Goal: Find specific page/section: Find specific page/section

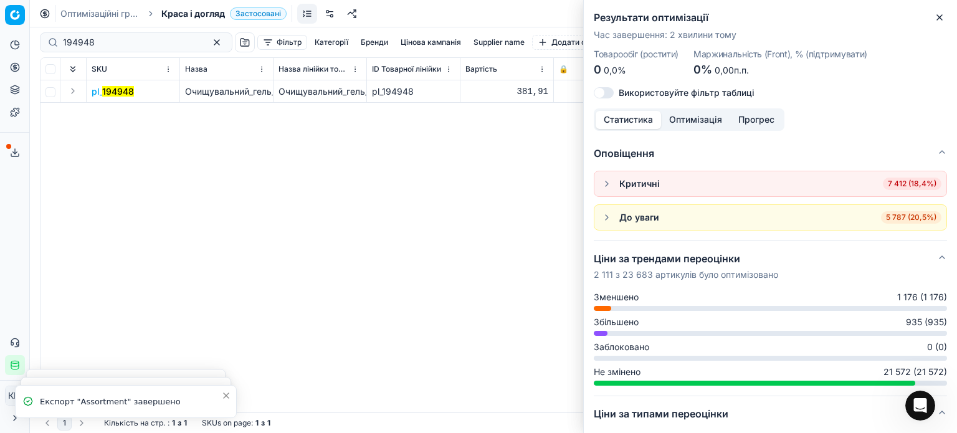
scroll to position [125, 0]
click at [936, 22] on button "Close" at bounding box center [939, 17] width 15 height 15
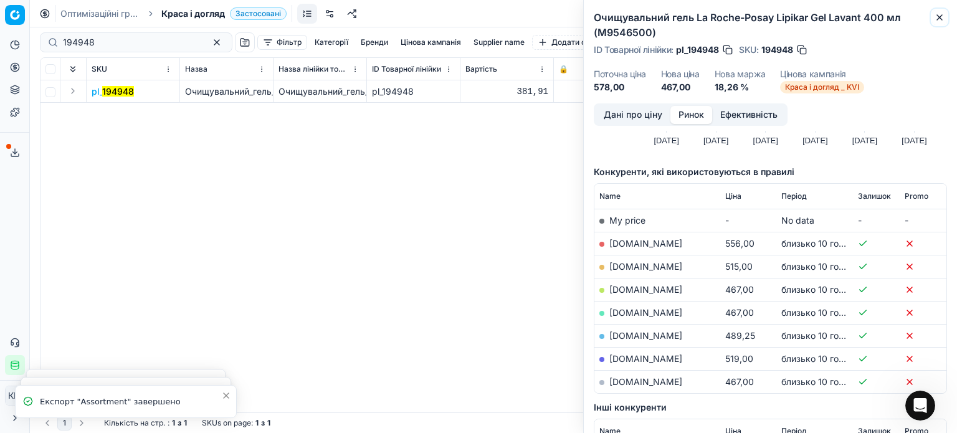
click at [944, 16] on icon "button" at bounding box center [940, 17] width 10 height 10
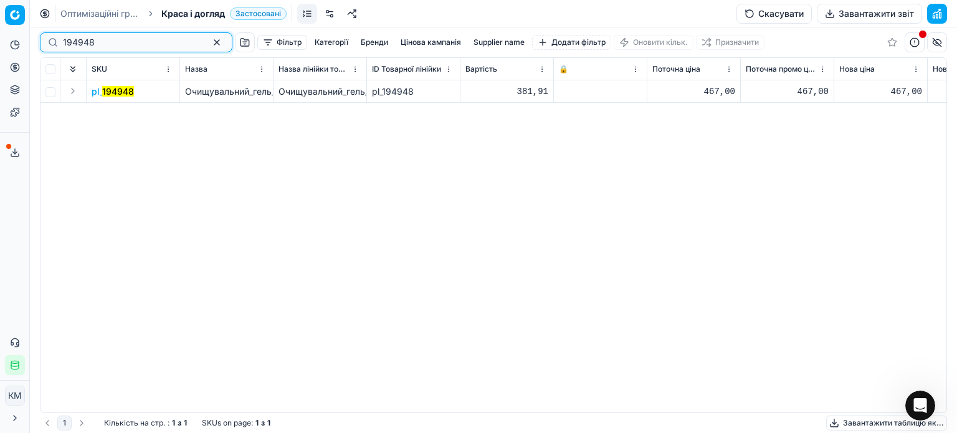
drag, startPoint x: 80, startPoint y: 35, endPoint x: 36, endPoint y: 32, distance: 43.7
click at [36, 32] on div "194948 Фільтр Категорії [PERSON_NAME] кампанія Supplier name Додати фільтр Онов…" at bounding box center [493, 230] width 927 height 406
paste input "696506"
type input "696506"
click at [131, 94] on mark "696506" at bounding box center [119, 91] width 33 height 11
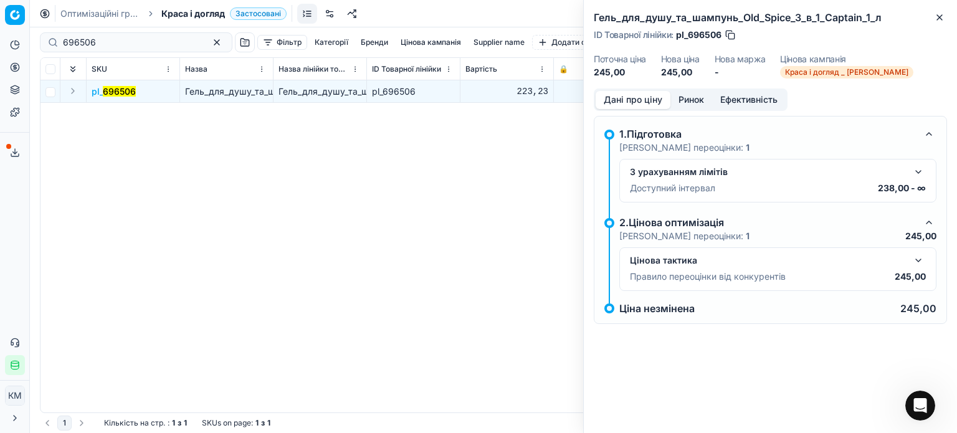
click at [674, 97] on button "Ринок" at bounding box center [691, 100] width 42 height 18
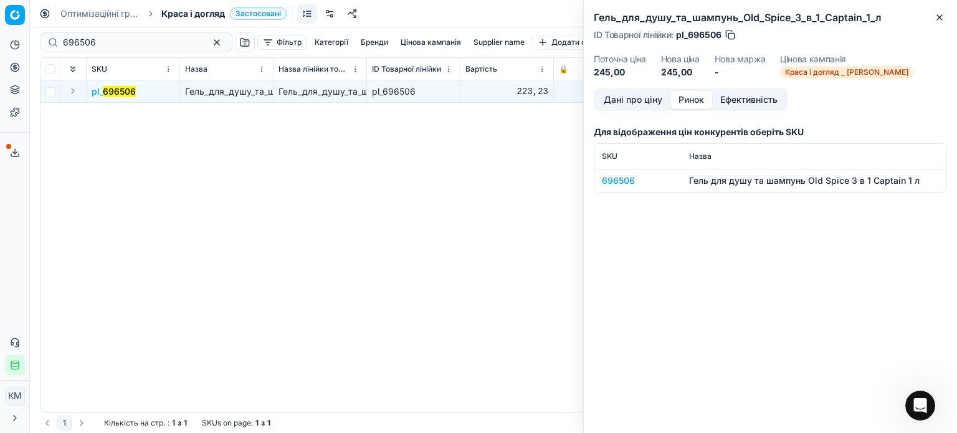
click at [611, 186] on div "696506" at bounding box center [638, 180] width 72 height 12
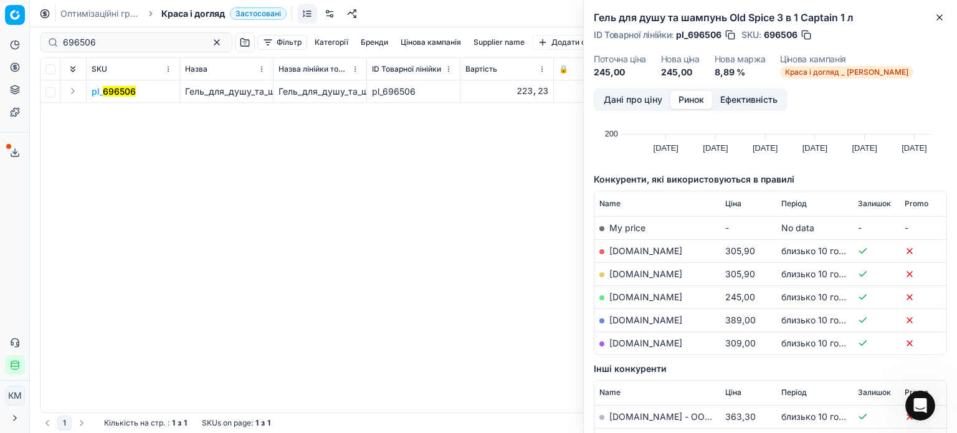
scroll to position [125, 0]
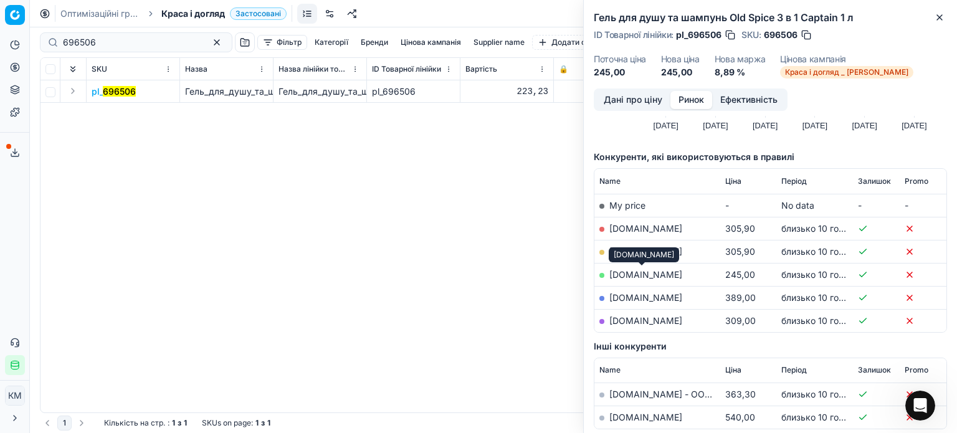
click at [663, 274] on link "[DOMAIN_NAME]" at bounding box center [645, 274] width 73 height 11
drag, startPoint x: 940, startPoint y: 14, endPoint x: 935, endPoint y: 36, distance: 21.8
click at [940, 15] on icon "button" at bounding box center [940, 17] width 10 height 10
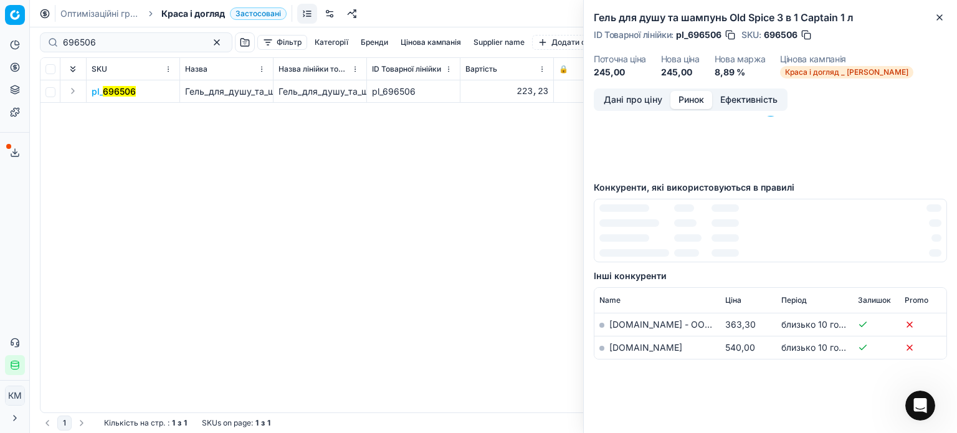
scroll to position [0, 0]
